Goal: Information Seeking & Learning: Learn about a topic

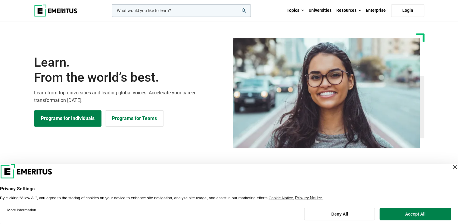
click at [450, 166] on div "Close Layer" at bounding box center [454, 166] width 8 height 8
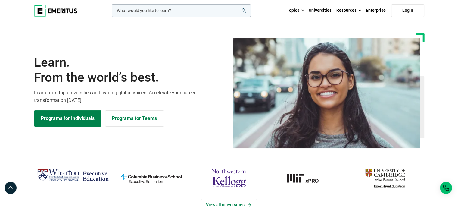
scroll to position [60, 0]
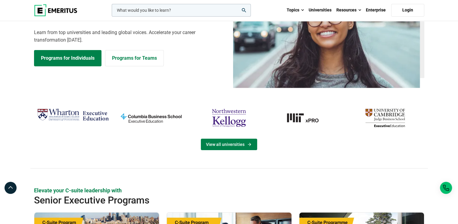
click at [216, 140] on link "View all universities" at bounding box center [229, 143] width 56 height 11
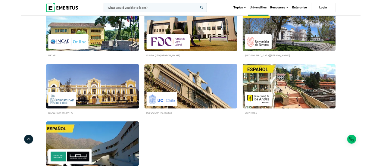
scroll to position [1143, 0]
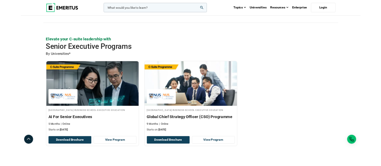
scroll to position [211, 0]
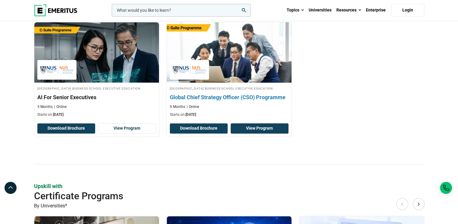
click at [259, 133] on link "View Program" at bounding box center [259, 128] width 58 height 10
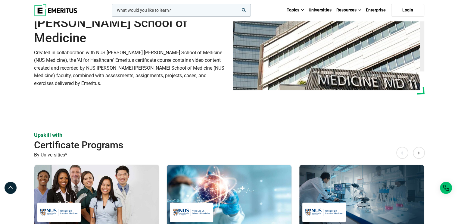
scroll to position [211, 0]
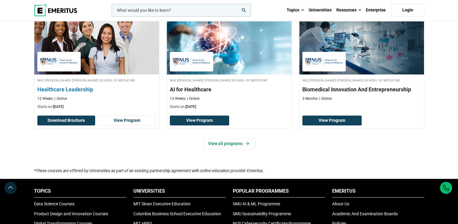
click at [54, 86] on h3 "Healthcare Leadership" at bounding box center [96, 89] width 119 height 8
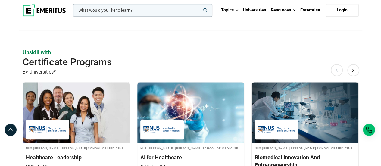
scroll to position [0, 0]
